Goal: Task Accomplishment & Management: Manage account settings

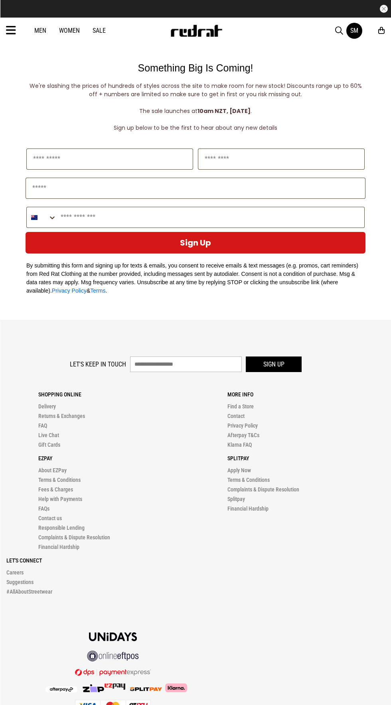
click at [355, 31] on div "SM" at bounding box center [355, 31] width 8 height 8
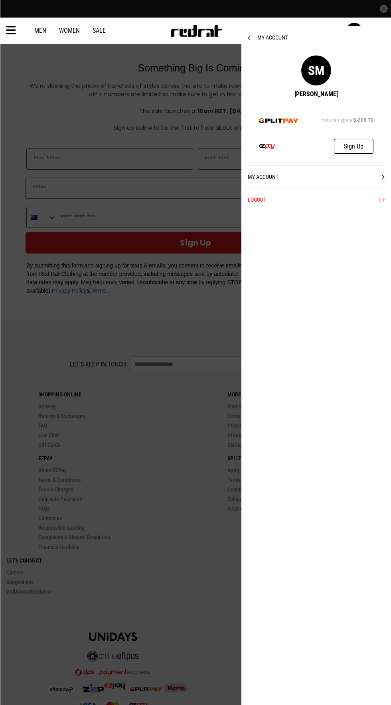
click at [263, 177] on link "My Account" at bounding box center [316, 176] width 137 height 23
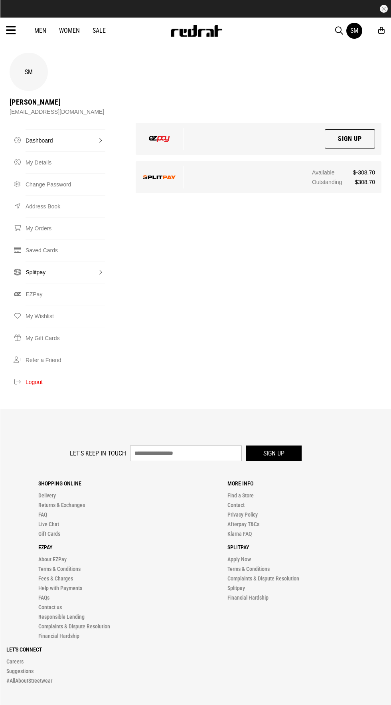
click at [36, 261] on link "Splitpay" at bounding box center [66, 272] width 80 height 22
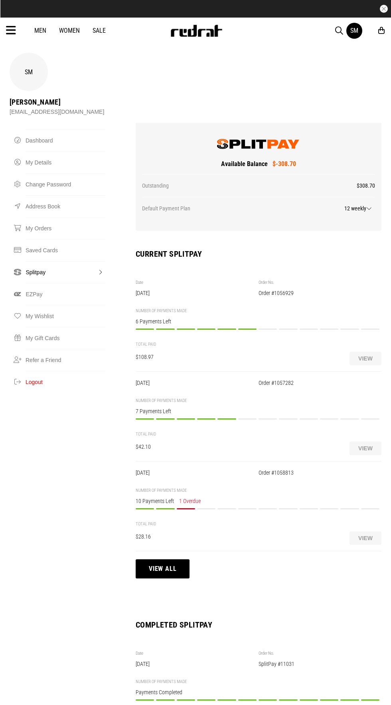
click at [182, 508] on div "Payment 3/12 Outstanding - Due on or before [DATE] $14.08 PAY NOW" at bounding box center [186, 512] width 18 height 9
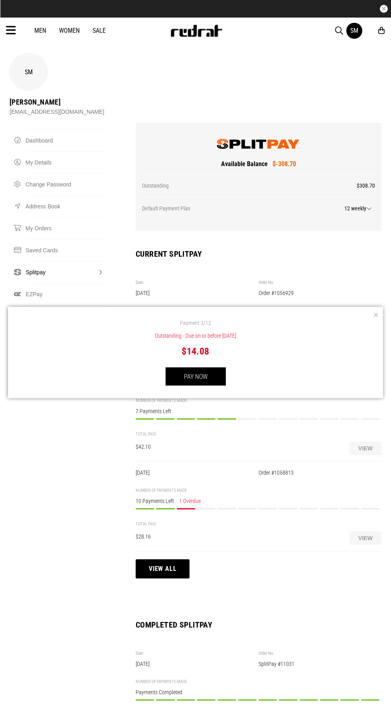
click at [212, 374] on button "PAY NOW" at bounding box center [196, 376] width 60 height 18
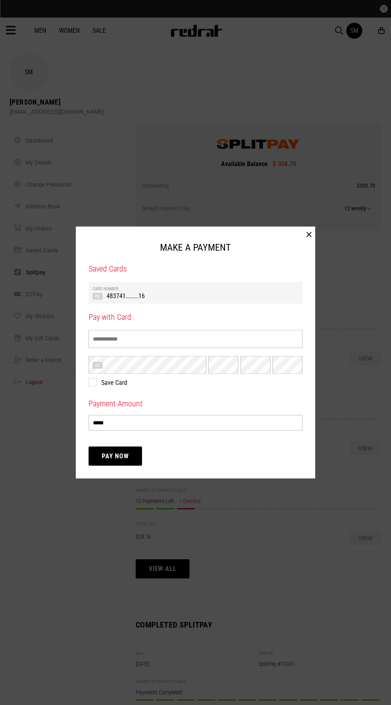
click at [265, 289] on th "Card Number" at bounding box center [196, 288] width 206 height 5
click at [122, 465] on button "Pay Now" at bounding box center [116, 455] width 54 height 19
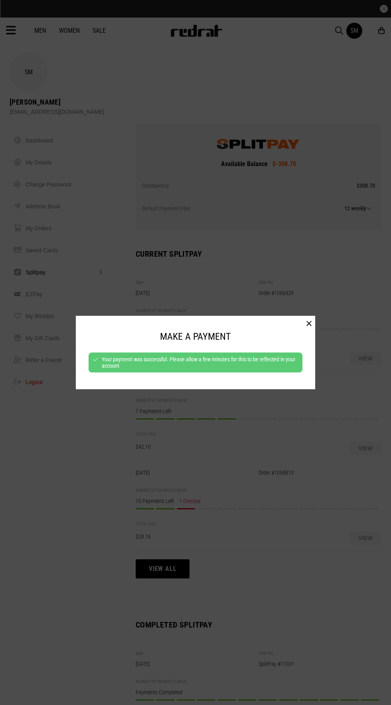
click at [309, 323] on button "button" at bounding box center [309, 324] width 12 height 16
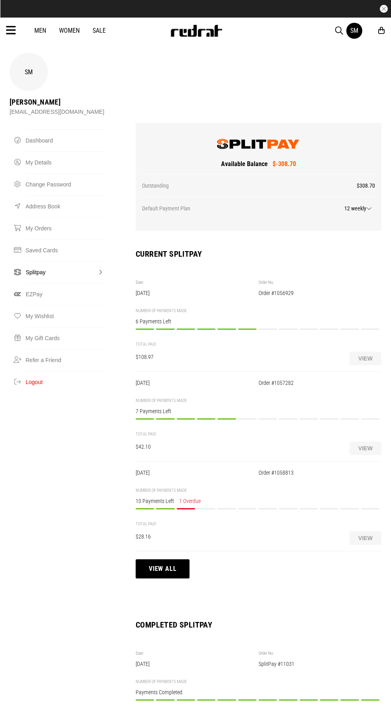
click at [245, 419] on div "Payment 6/12 Payment to be made on or before [DATE] $8.42 PAY NOW" at bounding box center [247, 423] width 18 height 9
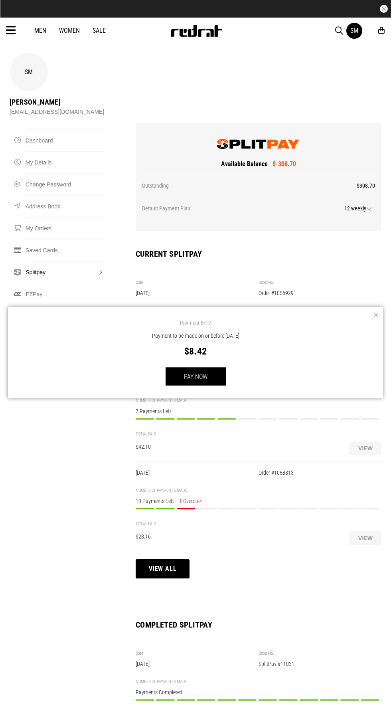
click at [205, 388] on div "Payment 6/12 Payment to be made on or before [DATE] $8.42 PAY NOW" at bounding box center [195, 352] width 375 height 91
click at [196, 378] on button "PAY NOW" at bounding box center [196, 376] width 60 height 18
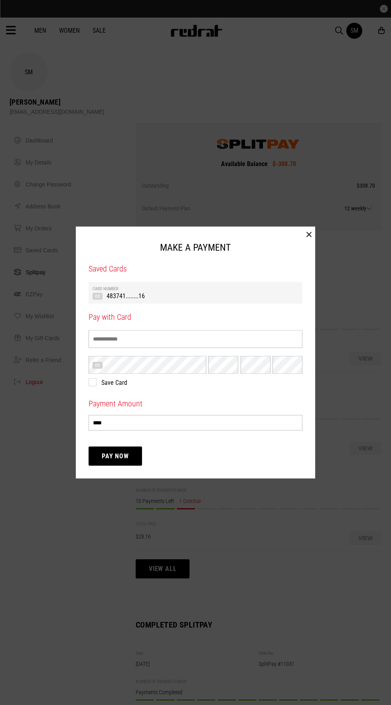
click at [275, 290] on th "Card Number" at bounding box center [196, 288] width 206 height 5
click at [129, 460] on button "Pay Now" at bounding box center [116, 455] width 54 height 19
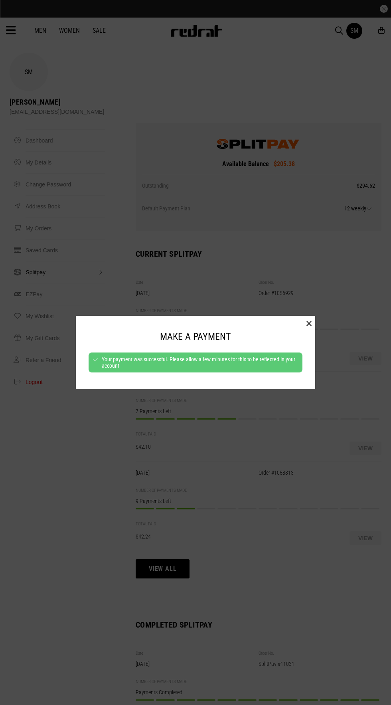
click at [312, 324] on button "button" at bounding box center [309, 324] width 12 height 16
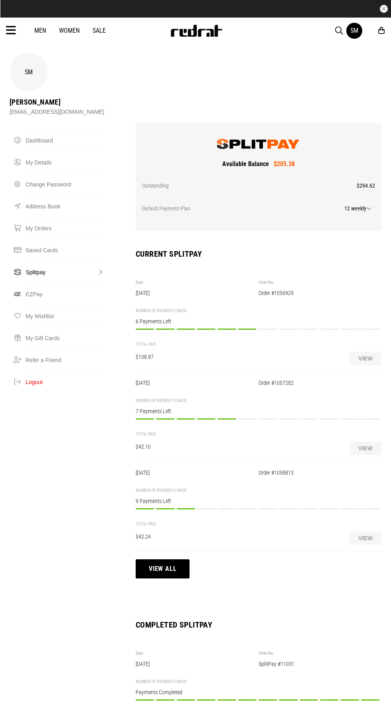
click at [268, 329] on div "Payment 7/12 Payment to be made on or before [DATE] $18.16 PAY NOW" at bounding box center [268, 333] width 18 height 9
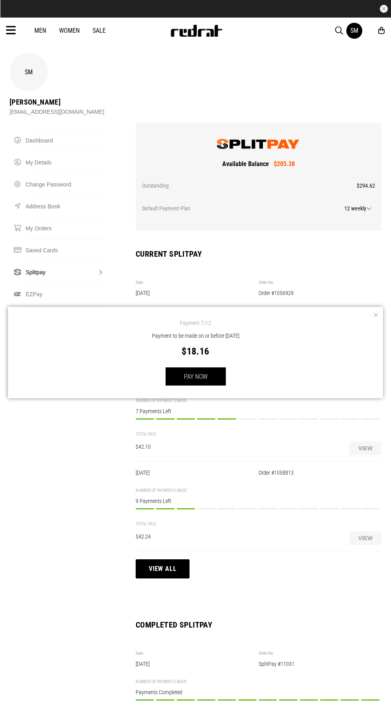
click at [206, 381] on button "PAY NOW" at bounding box center [196, 376] width 60 height 18
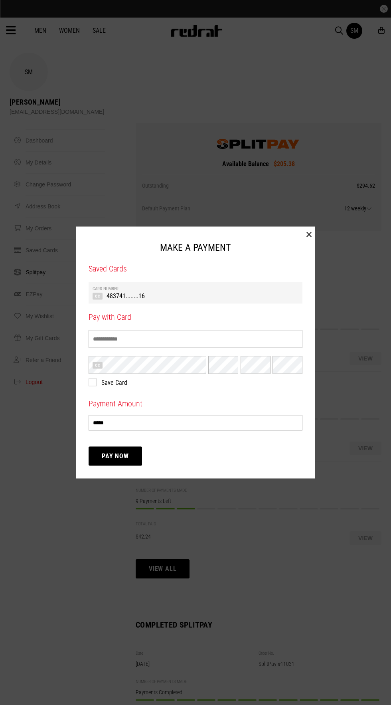
click at [267, 296] on td "483741........16" at bounding box center [196, 295] width 206 height 8
click at [137, 458] on button "Pay Now" at bounding box center [116, 455] width 54 height 19
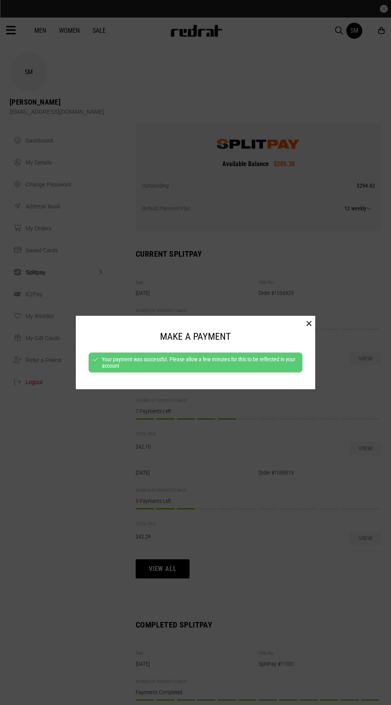
click at [311, 324] on button "button" at bounding box center [309, 324] width 12 height 16
